Goal: Task Accomplishment & Management: Use online tool/utility

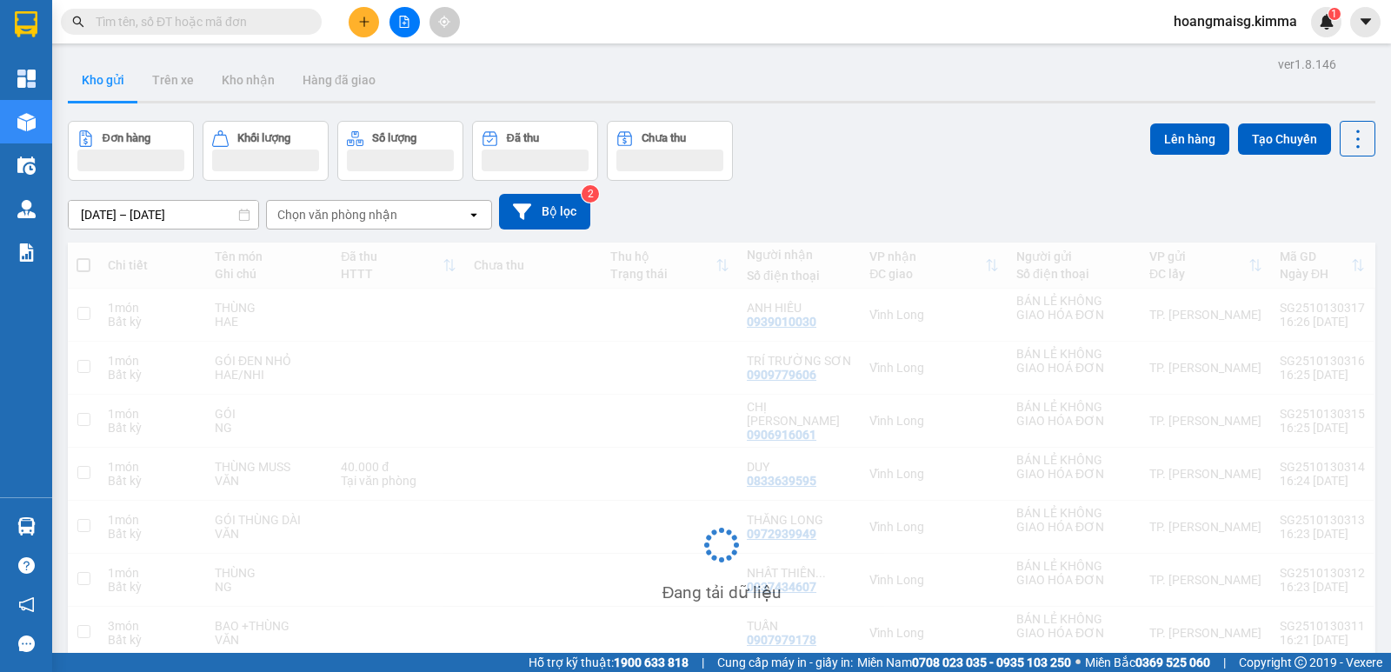
click at [223, 26] on input "text" at bounding box center [198, 21] width 205 height 19
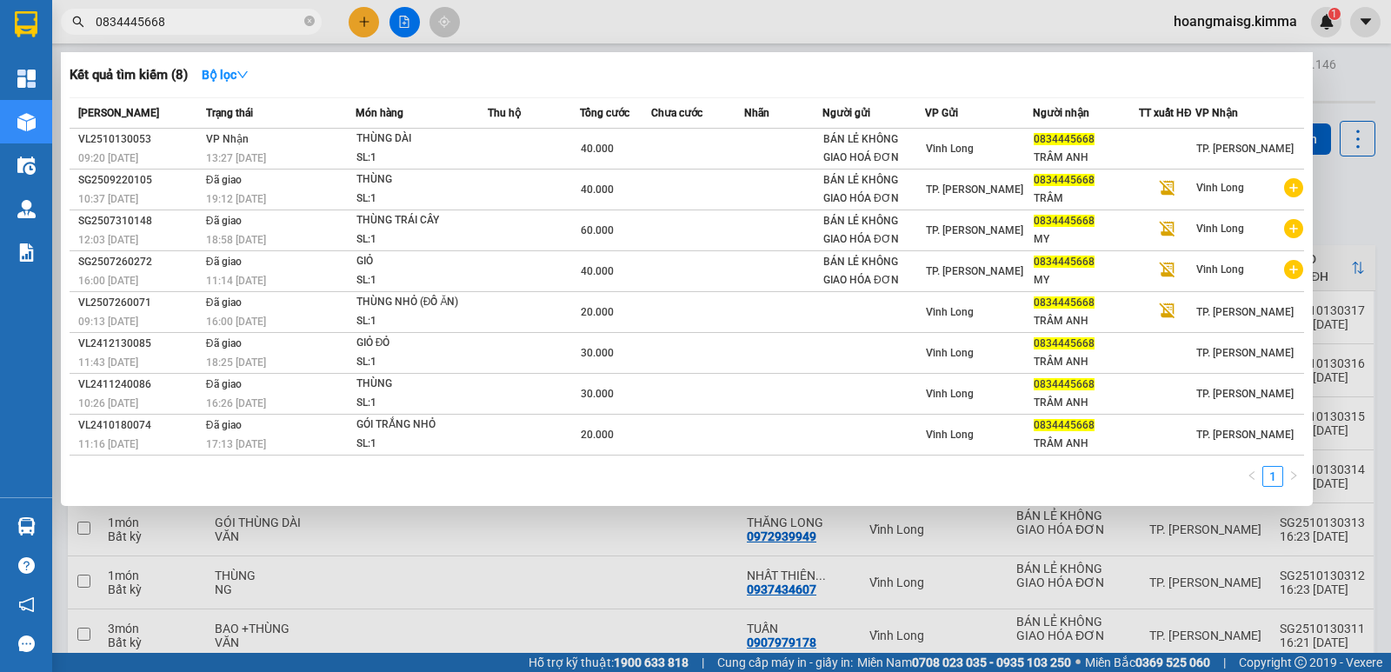
drag, startPoint x: 187, startPoint y: 17, endPoint x: 37, endPoint y: 10, distance: 150.5
click at [54, 12] on div "0834445668" at bounding box center [169, 22] width 339 height 26
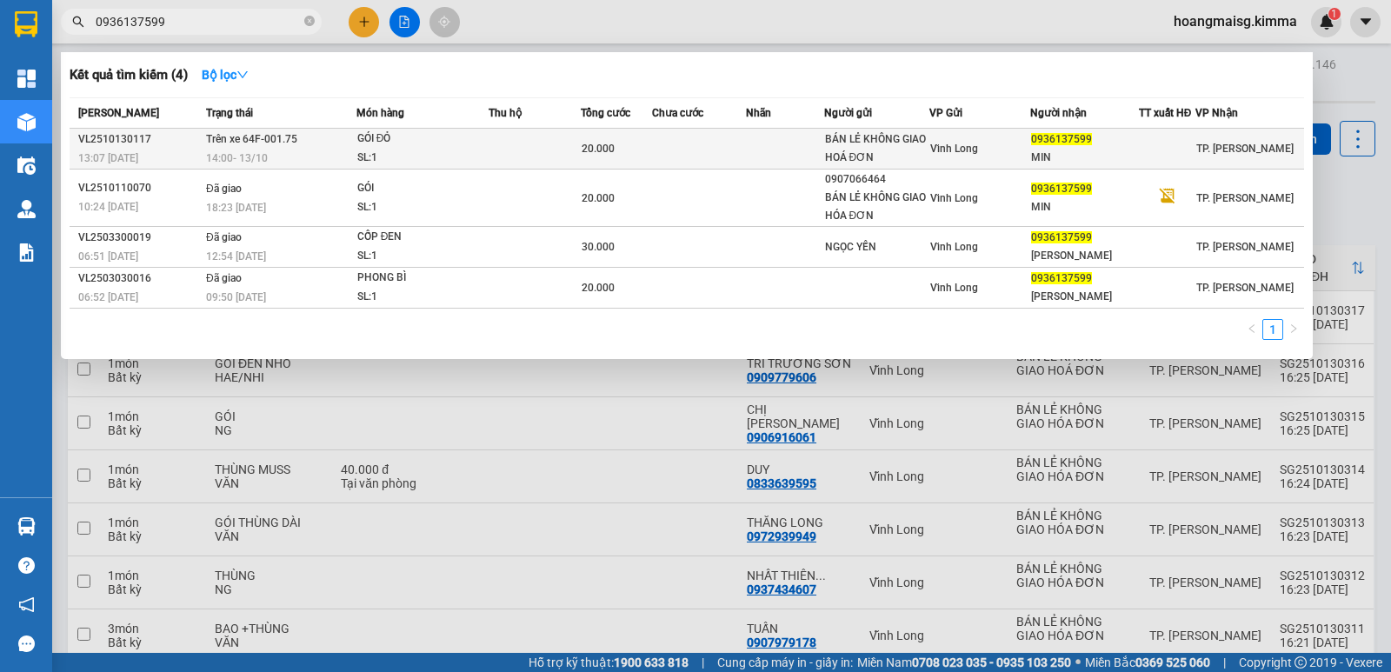
type input "0936137599"
click at [371, 160] on div "SL: 1" at bounding box center [422, 158] width 130 height 19
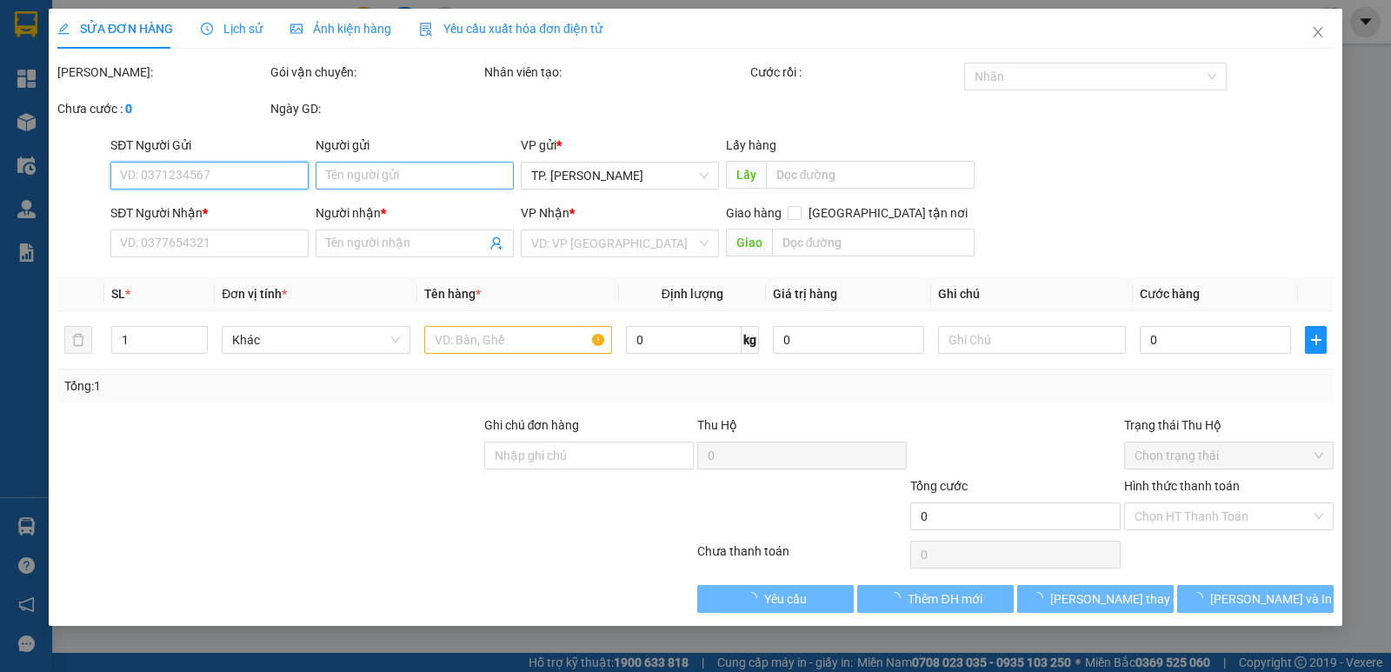
type input "BÁN LẺ KHÔNG GIAO HOÁ ĐƠN"
type input "0936137599"
type input "MIN"
type input "20.000"
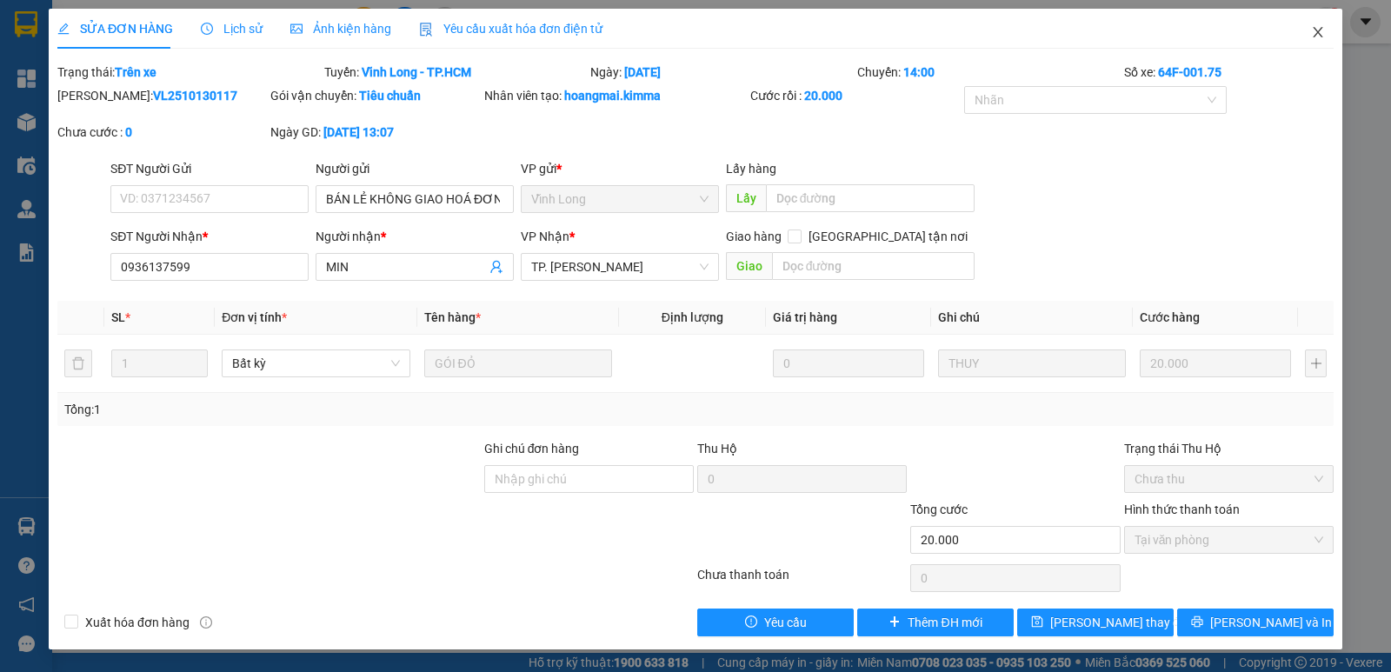
click at [1321, 37] on icon "close" at bounding box center [1318, 32] width 10 height 10
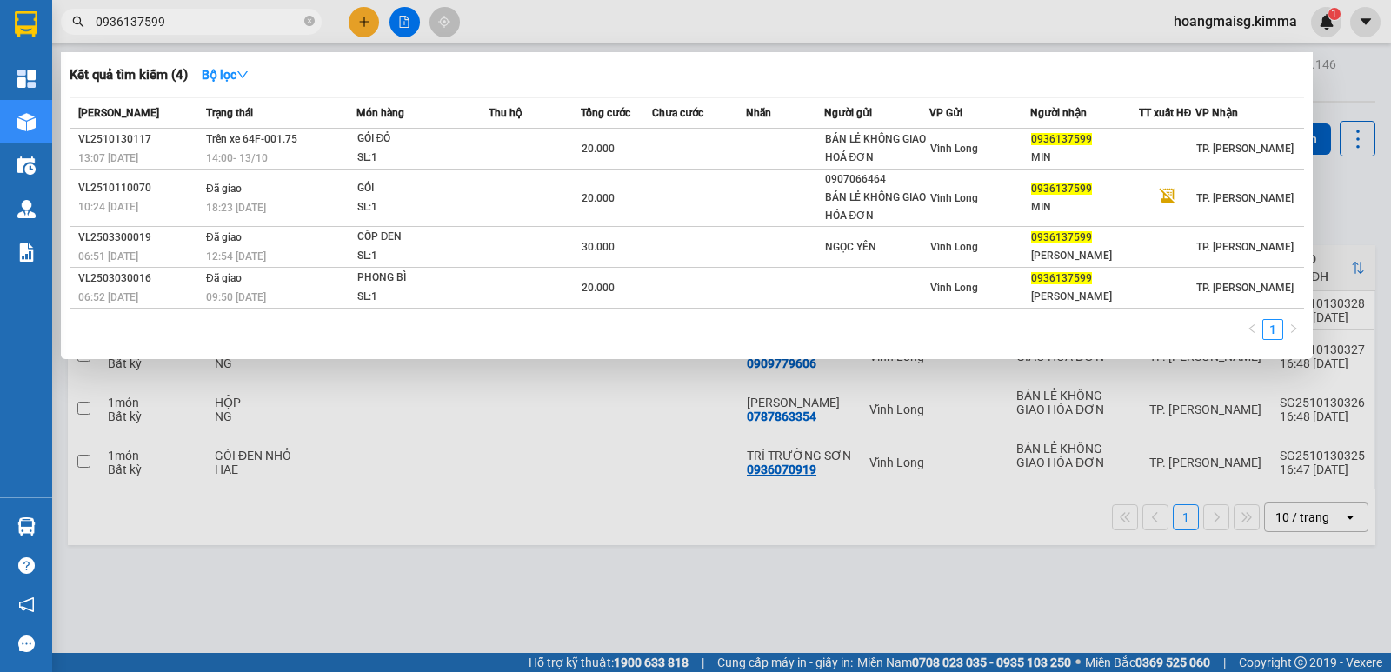
click at [248, 30] on input "0936137599" at bounding box center [198, 21] width 205 height 19
type input "0936137599"
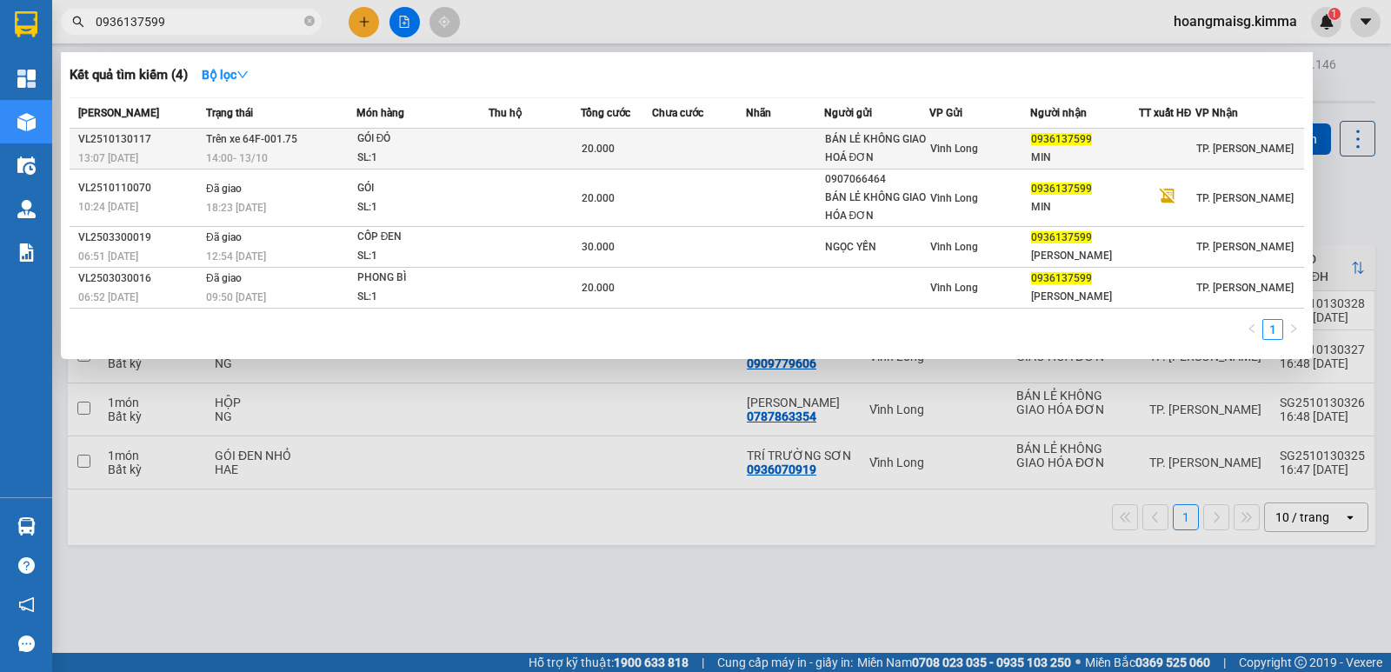
click at [319, 159] on div "14:00 [DATE]" at bounding box center [281, 158] width 150 height 19
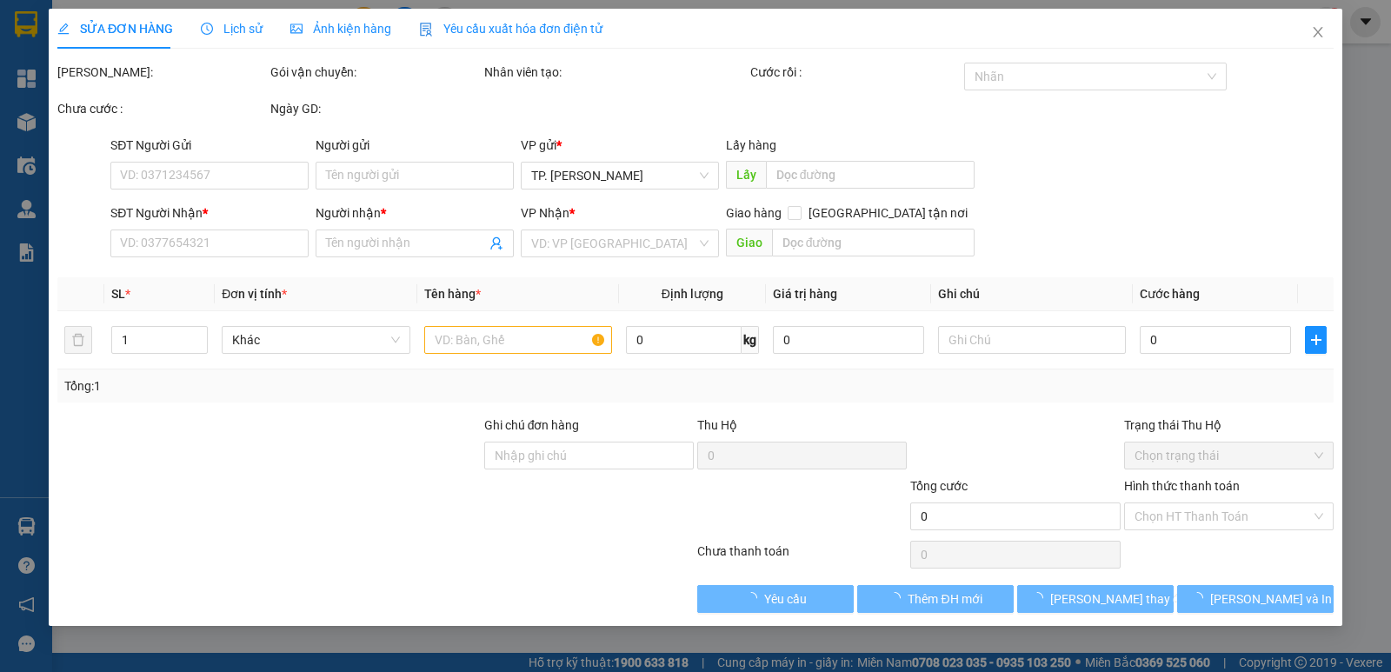
type input "BÁN LẺ KHÔNG GIAO HOÁ ĐƠN"
type input "0936137599"
type input "MIN"
type input "20.000"
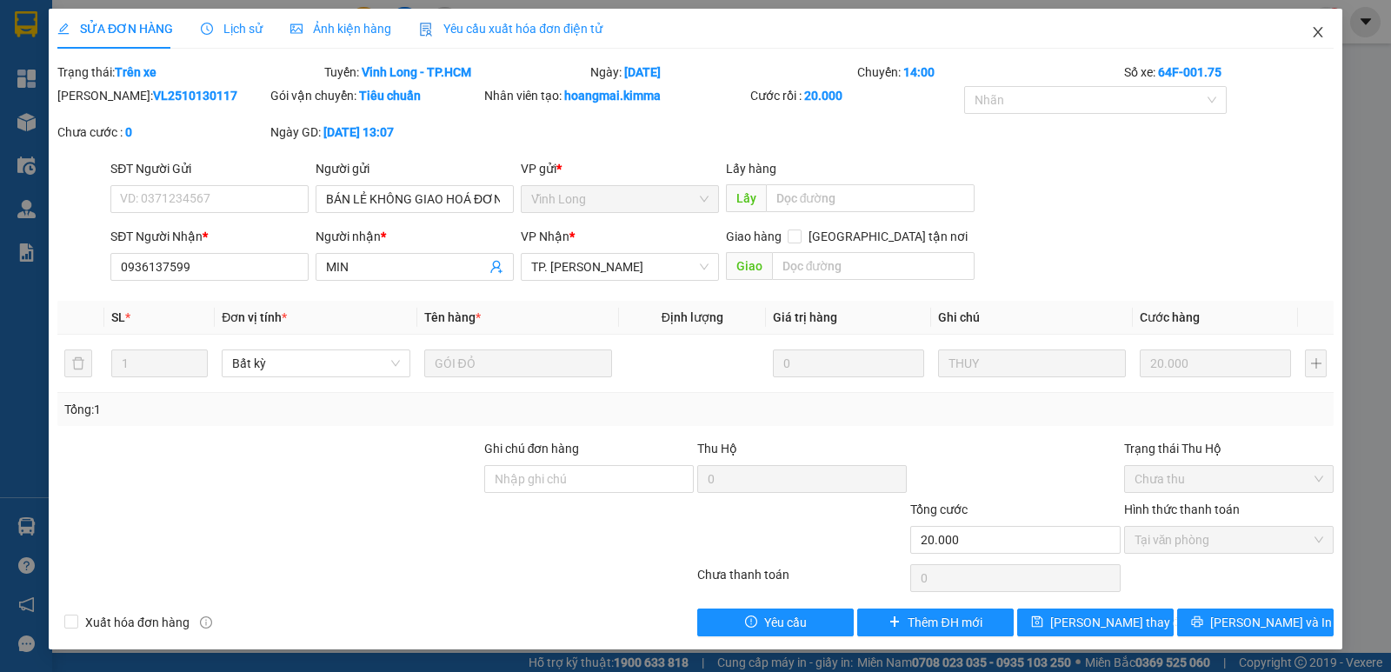
click at [1331, 40] on span "Close" at bounding box center [1318, 33] width 49 height 49
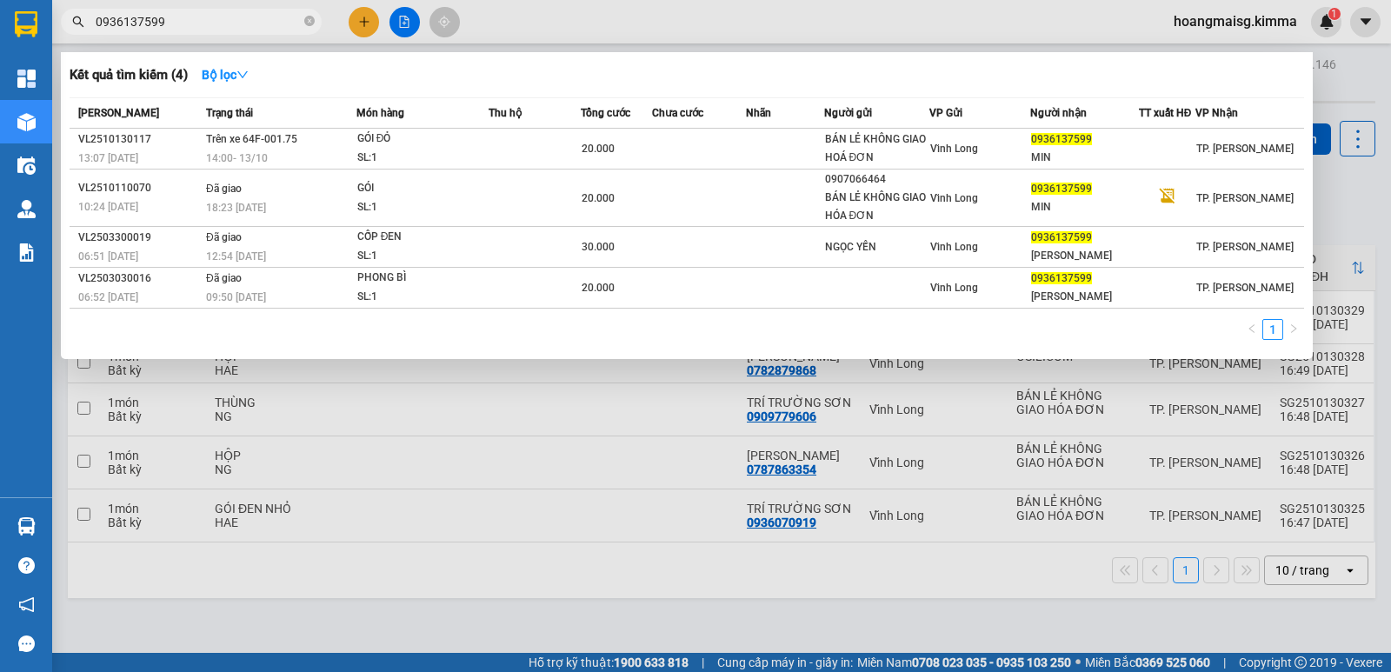
click at [169, 10] on span "0936137599" at bounding box center [191, 22] width 261 height 26
click at [257, 504] on div at bounding box center [695, 336] width 1391 height 672
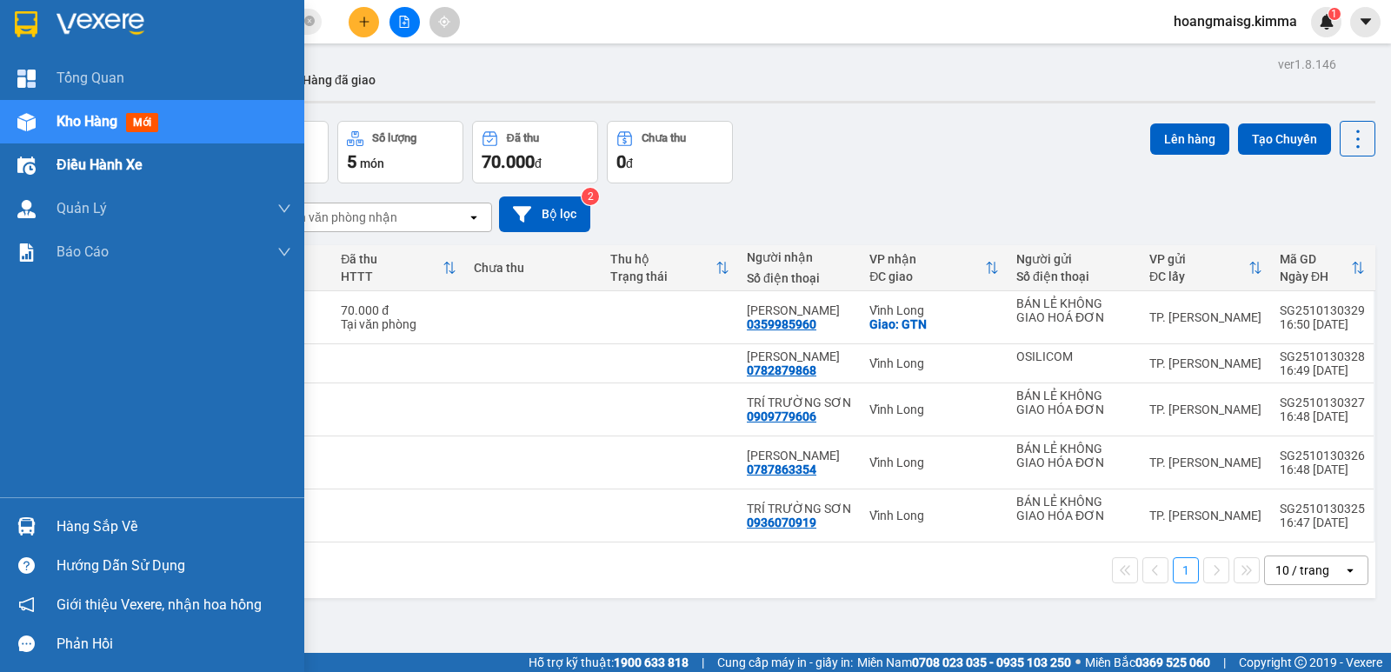
click at [50, 161] on div "Điều hành xe" at bounding box center [152, 164] width 304 height 43
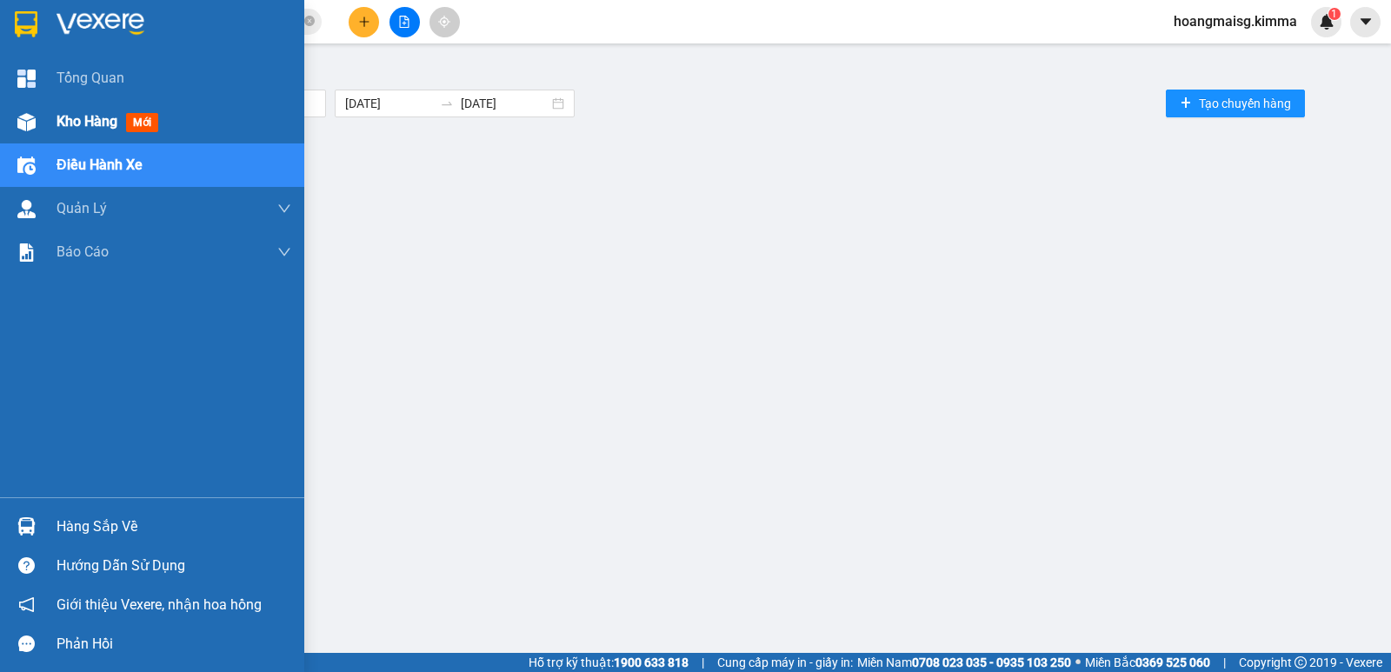
click at [74, 123] on span "Kho hàng" at bounding box center [87, 121] width 61 height 17
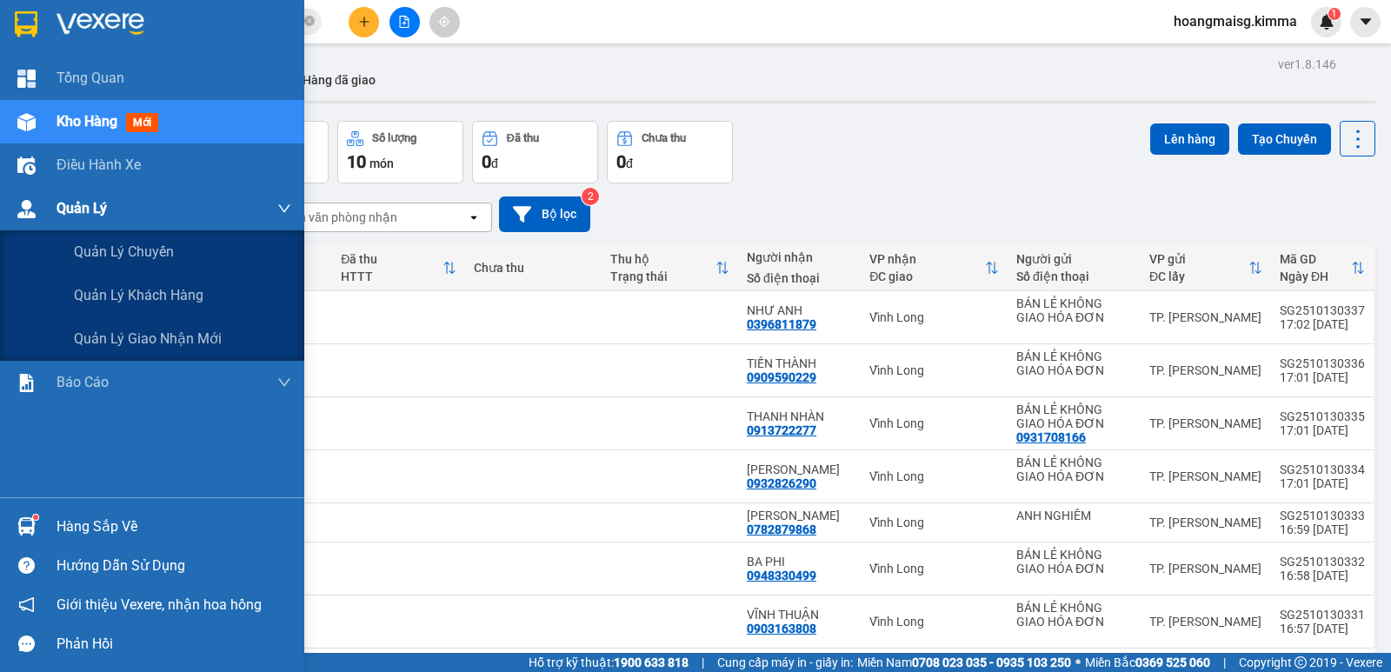
drag, startPoint x: 34, startPoint y: 188, endPoint x: 104, endPoint y: 163, distance: 74.8
click at [42, 188] on div "Quản Lý" at bounding box center [152, 208] width 304 height 43
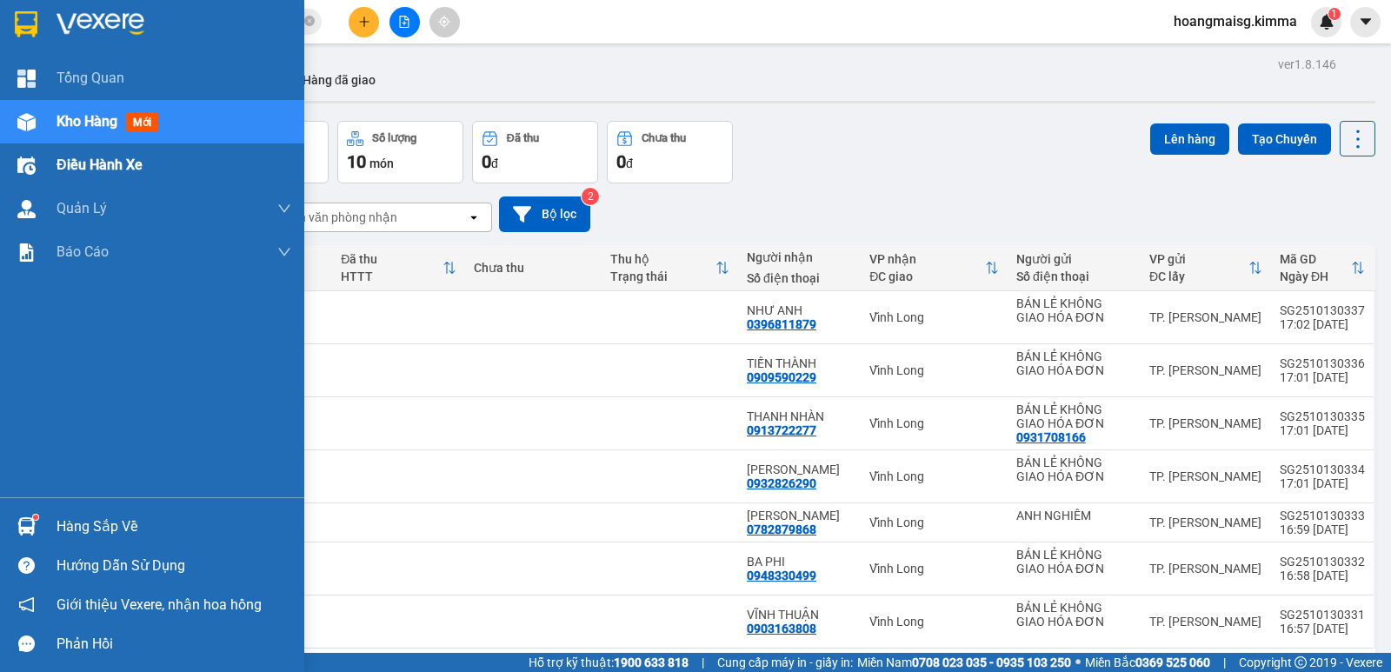
click at [104, 163] on span "Điều hành xe" at bounding box center [100, 165] width 86 height 22
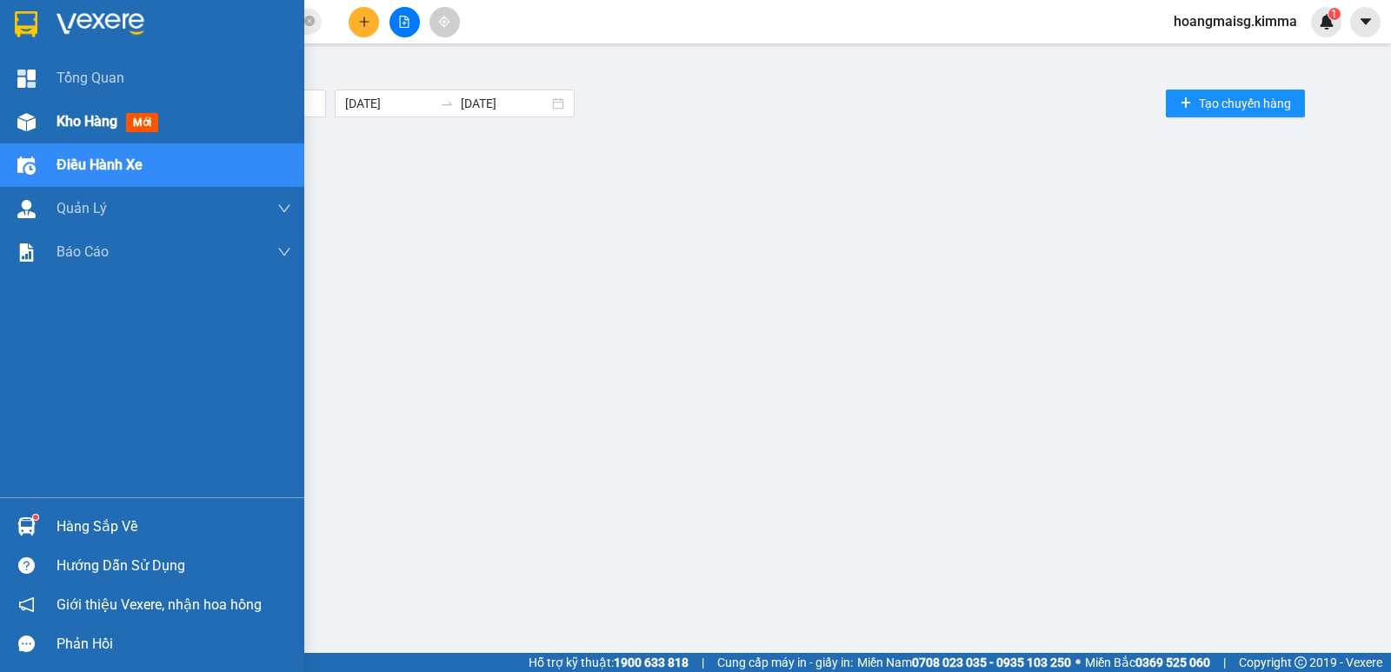
click at [68, 108] on div "Kho hàng mới" at bounding box center [174, 121] width 235 height 43
